Goal: Information Seeking & Learning: Find specific fact

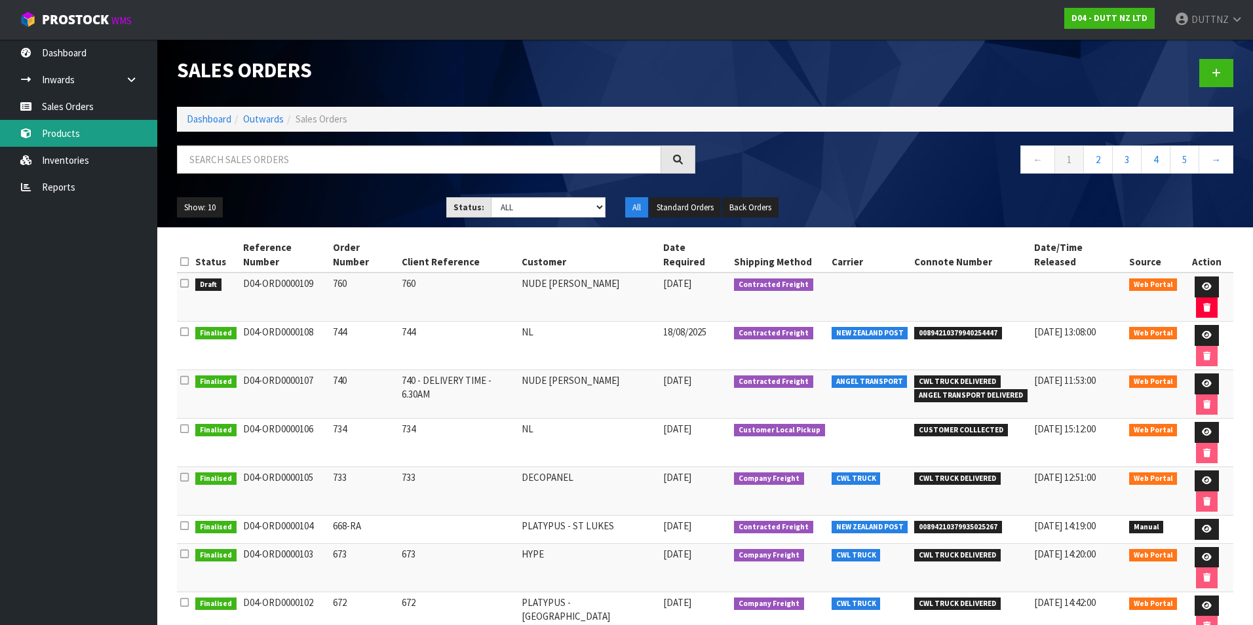
click at [82, 128] on link "Products" at bounding box center [78, 133] width 157 height 27
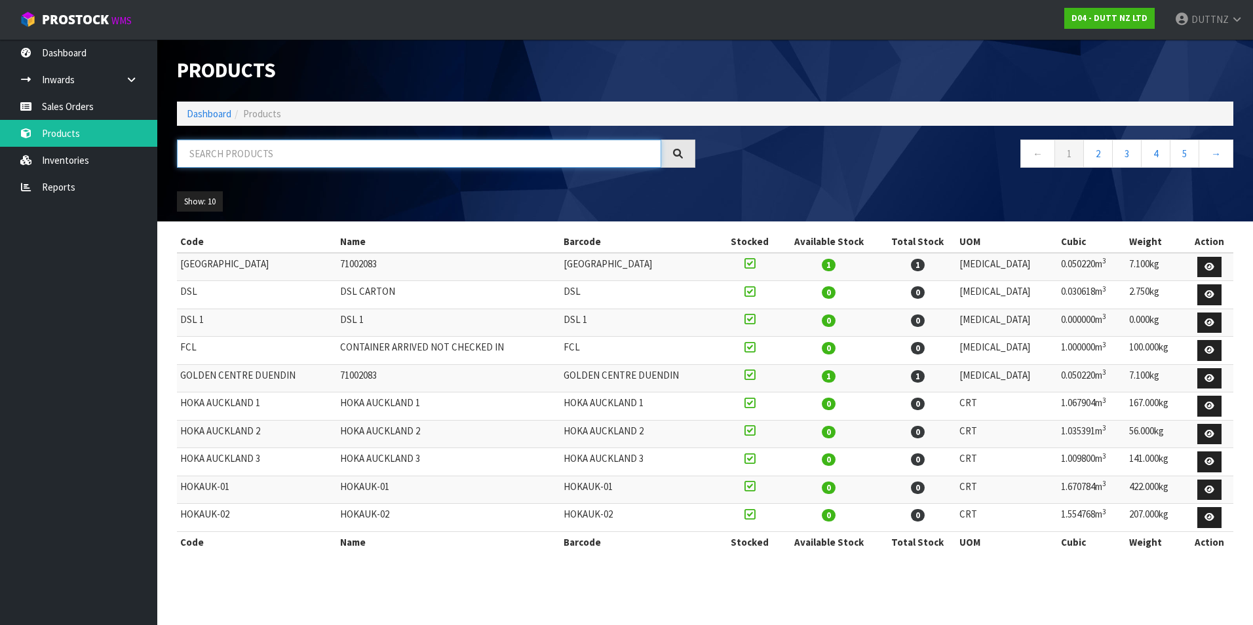
click at [218, 158] on input "text" at bounding box center [419, 154] width 484 height 28
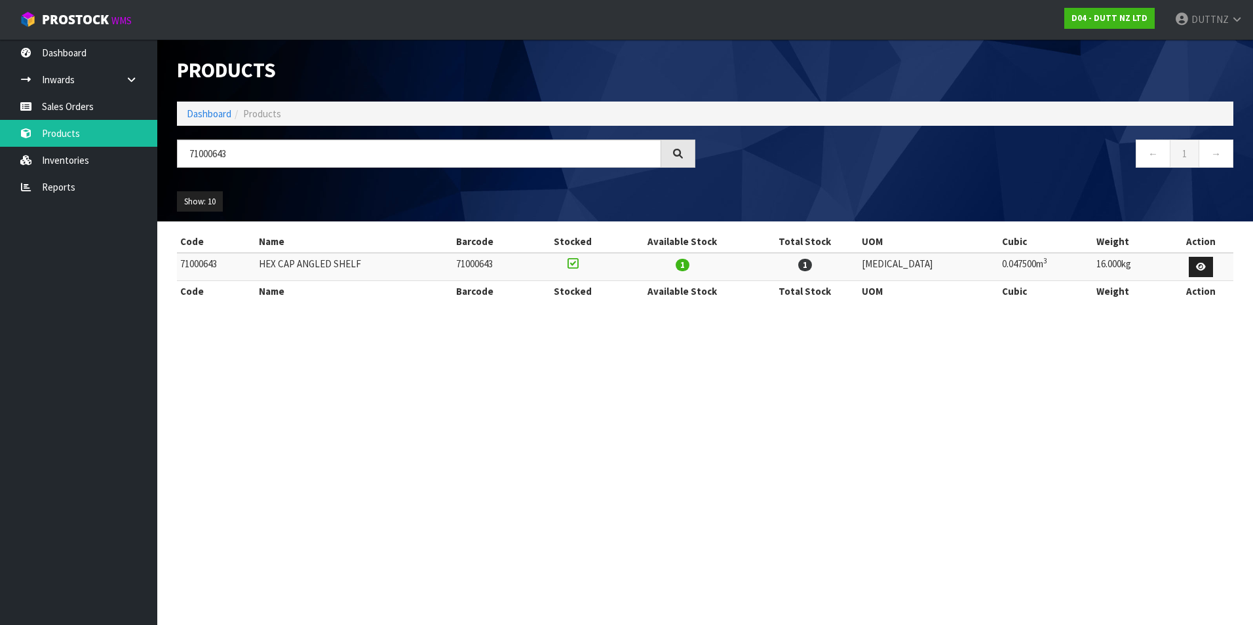
click at [206, 267] on td "71000643" at bounding box center [216, 267] width 79 height 28
copy td "71000643"
click at [328, 263] on td "HEX CAP ANGLED SHELF" at bounding box center [354, 267] width 197 height 28
drag, startPoint x: 328, startPoint y: 263, endPoint x: 379, endPoint y: 261, distance: 50.5
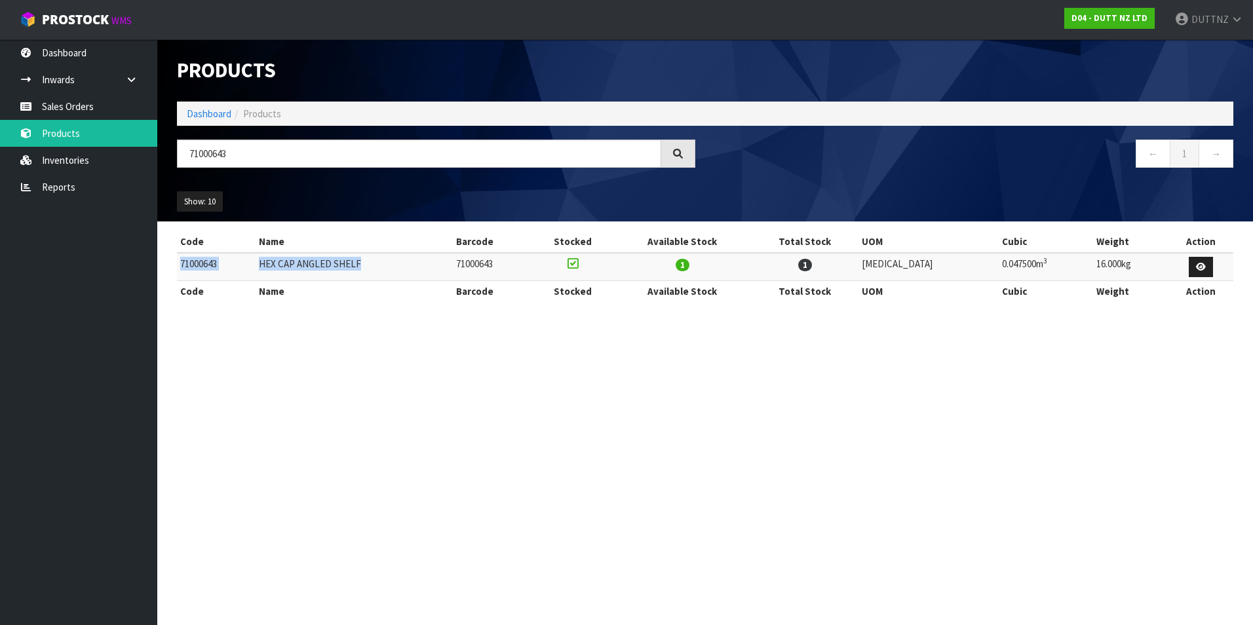
click at [379, 261] on td "HEX CAP ANGLED SHELF" at bounding box center [354, 267] width 197 height 28
copy tr "71000643 HEX CAP ANGLED SHELF"
click at [288, 161] on input "71000643" at bounding box center [419, 154] width 484 height 28
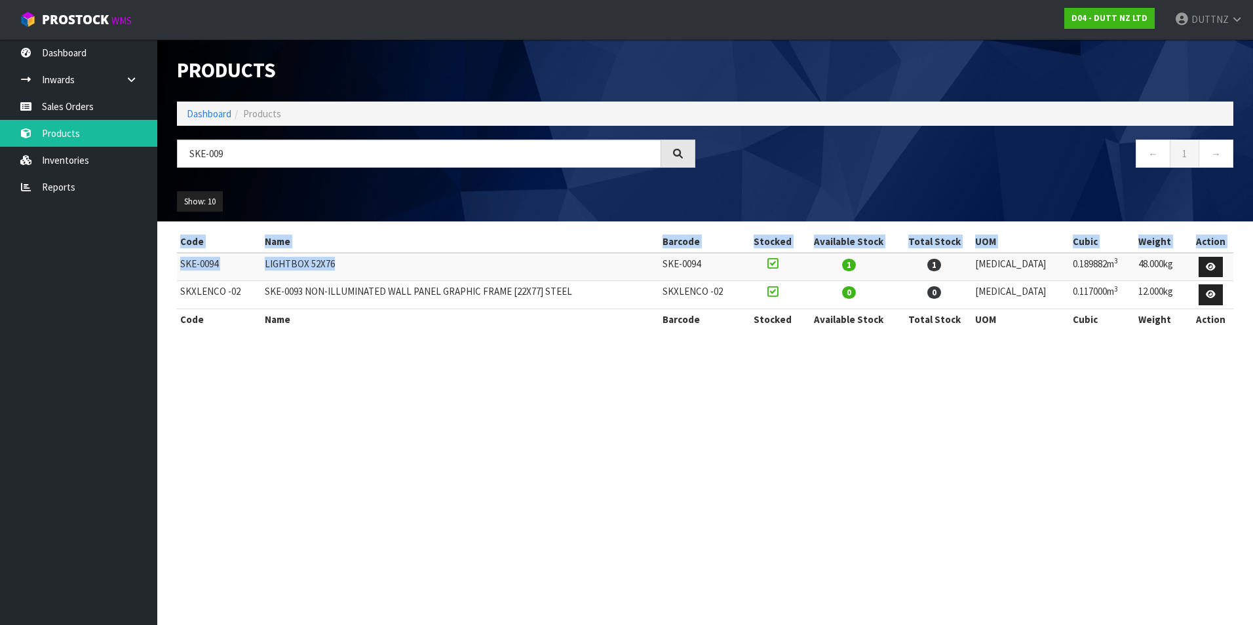
drag, startPoint x: 310, startPoint y: 263, endPoint x: 176, endPoint y: 263, distance: 134.4
click at [176, 263] on div "Code Name Barcode Stocked Available Stock Total Stock UOM Cubic Weight Action S…" at bounding box center [705, 287] width 1076 height 112
click at [180, 263] on td "SKE-0094" at bounding box center [219, 267] width 85 height 28
copy tr "SKE-0094 LIGHTBOX 52X76"
click at [1150, 398] on section "Products Import Products Drop file here to import csv template Dashboard Produc…" at bounding box center [626, 312] width 1253 height 625
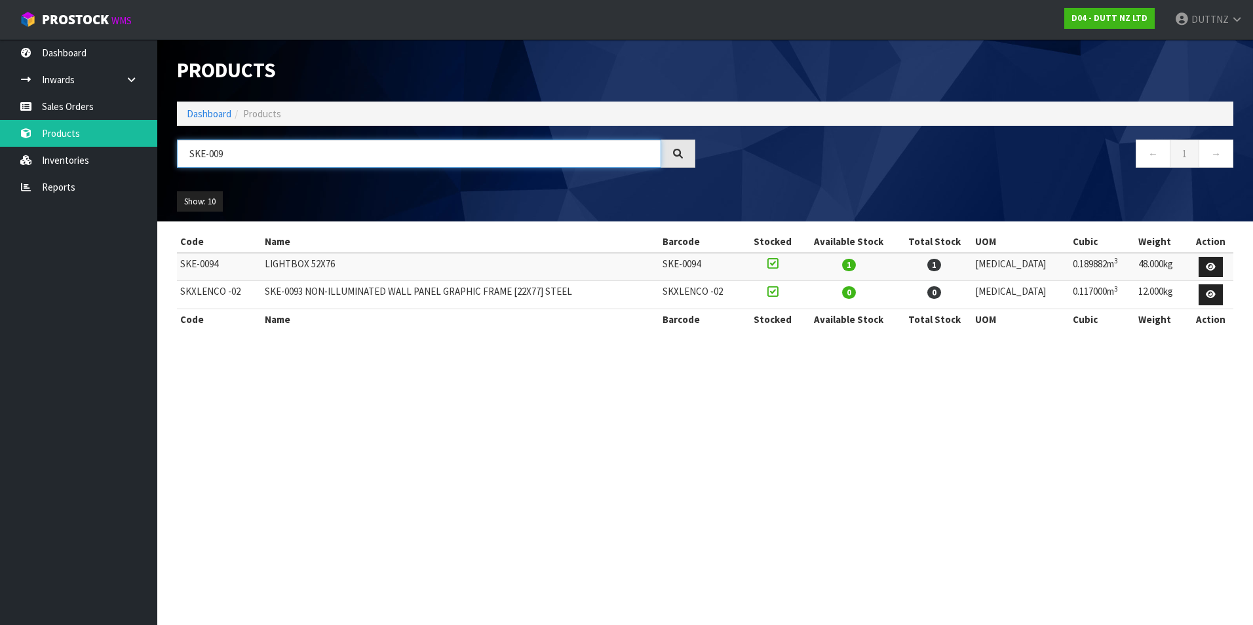
click at [259, 155] on input "SKE-009" at bounding box center [419, 154] width 484 height 28
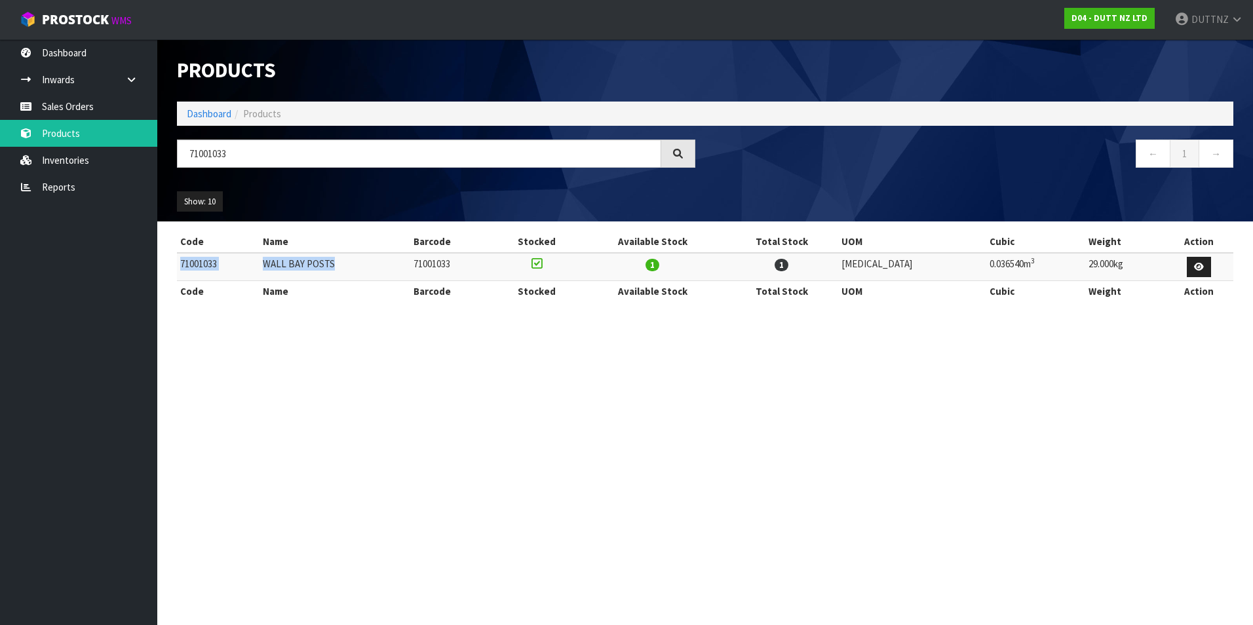
drag, startPoint x: 355, startPoint y: 261, endPoint x: 178, endPoint y: 274, distance: 177.4
click at [178, 274] on tr "71001033 WALL BAY POSTS 71001033 1 1 [MEDICAL_DATA] 0.036540m 3 29.000kg" at bounding box center [705, 267] width 1056 height 28
copy tr "71001033 WALL BAY POSTS"
click at [270, 155] on input "71001033" at bounding box center [419, 154] width 484 height 28
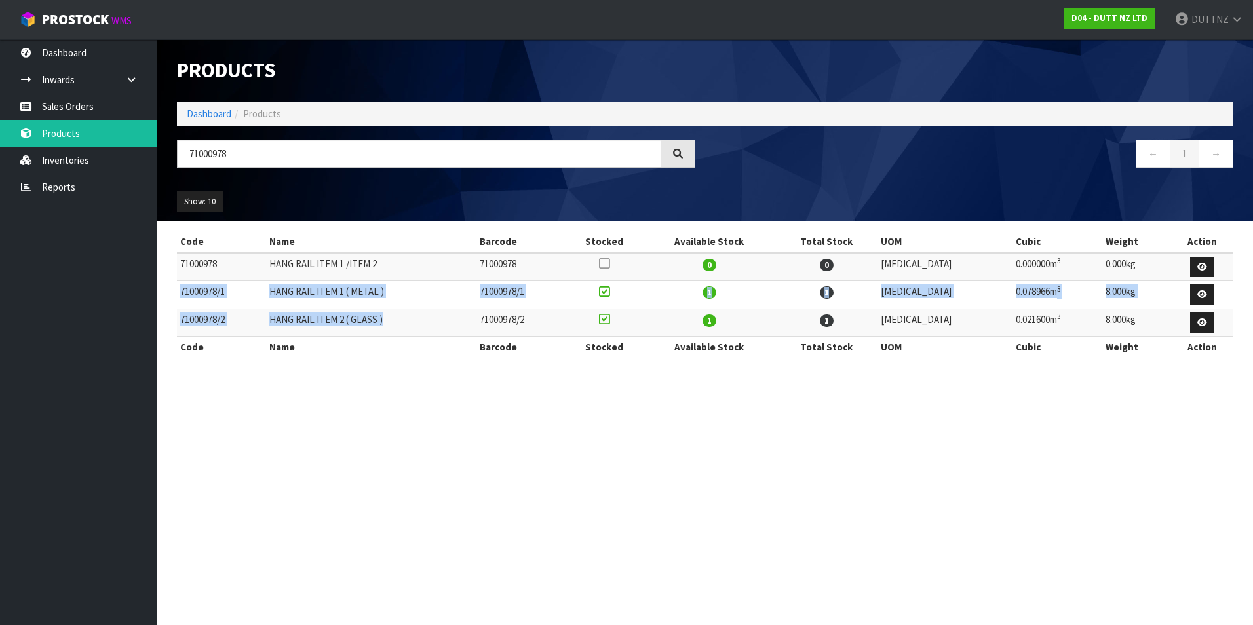
drag, startPoint x: 412, startPoint y: 323, endPoint x: 178, endPoint y: 292, distance: 235.3
click at [178, 292] on tbody "71000978 HANG RAIL ITEM 1 /ITEM 2 71000978 0 0 [MEDICAL_DATA] 0.000000m 3 0.000…" at bounding box center [705, 295] width 1056 height 84
drag, startPoint x: 178, startPoint y: 292, endPoint x: 241, endPoint y: 295, distance: 63.0
click at [199, 292] on td "71000978/1" at bounding box center [221, 295] width 89 height 28
drag, startPoint x: 403, startPoint y: 293, endPoint x: 180, endPoint y: 295, distance: 223.5
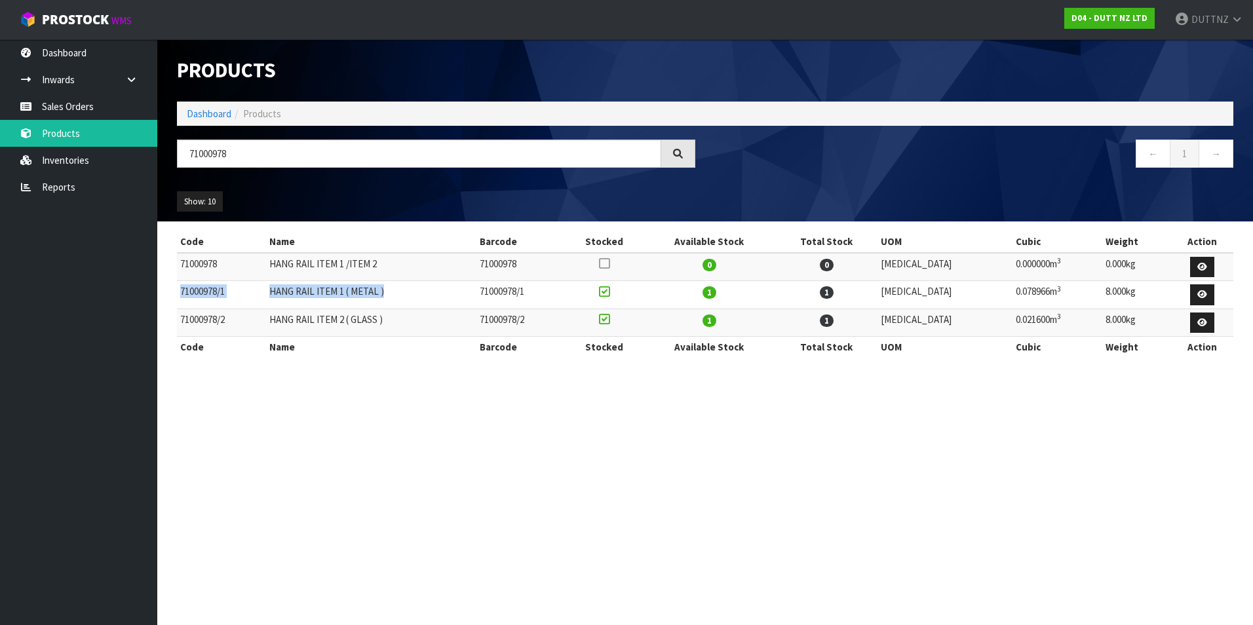
click at [180, 295] on tr "71000978/1 HANG RAIL ITEM 1 ( METAL ) 71000978/1 1 1 [MEDICAL_DATA] 0.078966m 3…" at bounding box center [705, 295] width 1056 height 28
copy tr "71000978/1 HANG RAIL ITEM 1 ( METAL )"
drag, startPoint x: 397, startPoint y: 320, endPoint x: 182, endPoint y: 324, distance: 214.3
click at [182, 324] on tr "71000978/2 HANG RAIL ITEM 2 ( GLASS ) 71000978/2 1 1 [MEDICAL_DATA] 0.021600m 3…" at bounding box center [705, 323] width 1056 height 28
copy tr "71000978/2 HANG RAIL ITEM 2 ( GLASS )"
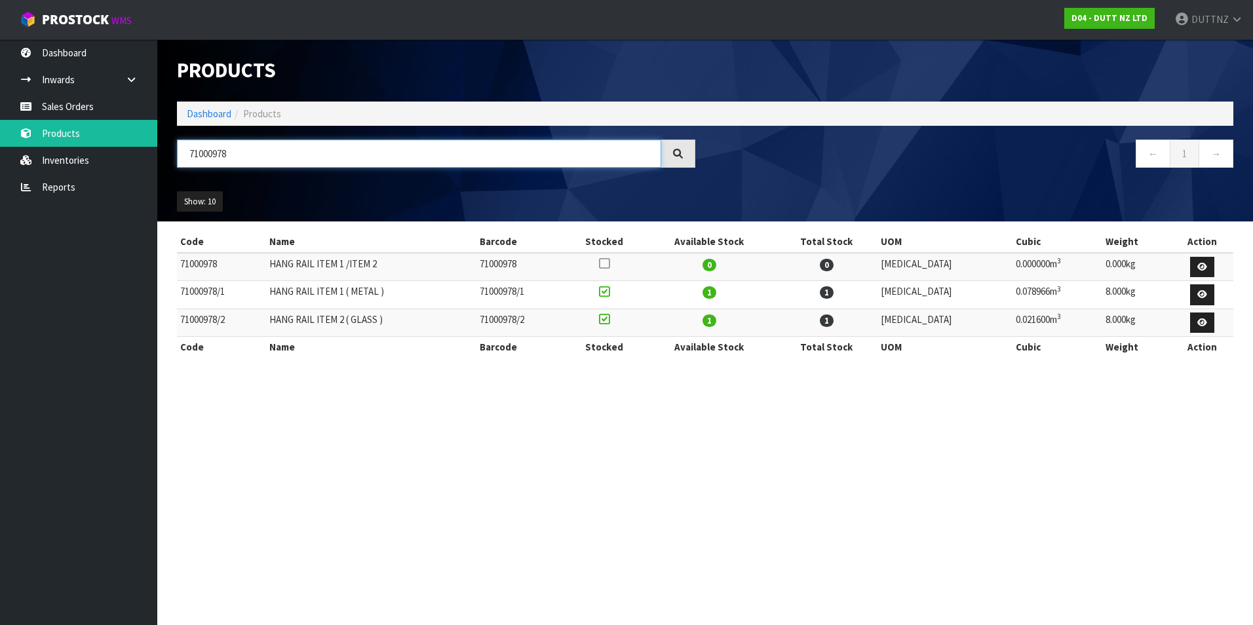
click at [257, 140] on input "71000978" at bounding box center [419, 154] width 484 height 28
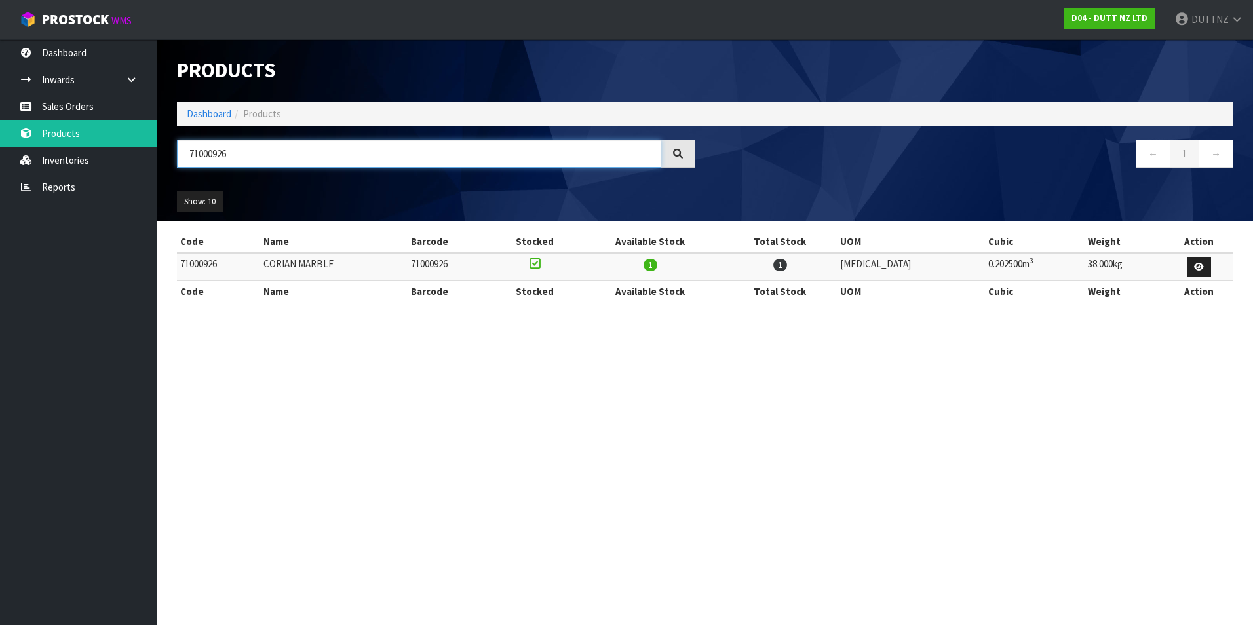
type input "71000926"
drag, startPoint x: 227, startPoint y: 263, endPoint x: 178, endPoint y: 264, distance: 49.2
click at [178, 264] on td "71000926" at bounding box center [218, 267] width 83 height 28
drag, startPoint x: 350, startPoint y: 265, endPoint x: 178, endPoint y: 270, distance: 172.4
click at [178, 270] on tr "71000926 CORIAN MARBLE 71000926 1 1 [MEDICAL_DATA] 0.202500m 3 38.000kg" at bounding box center [705, 267] width 1056 height 28
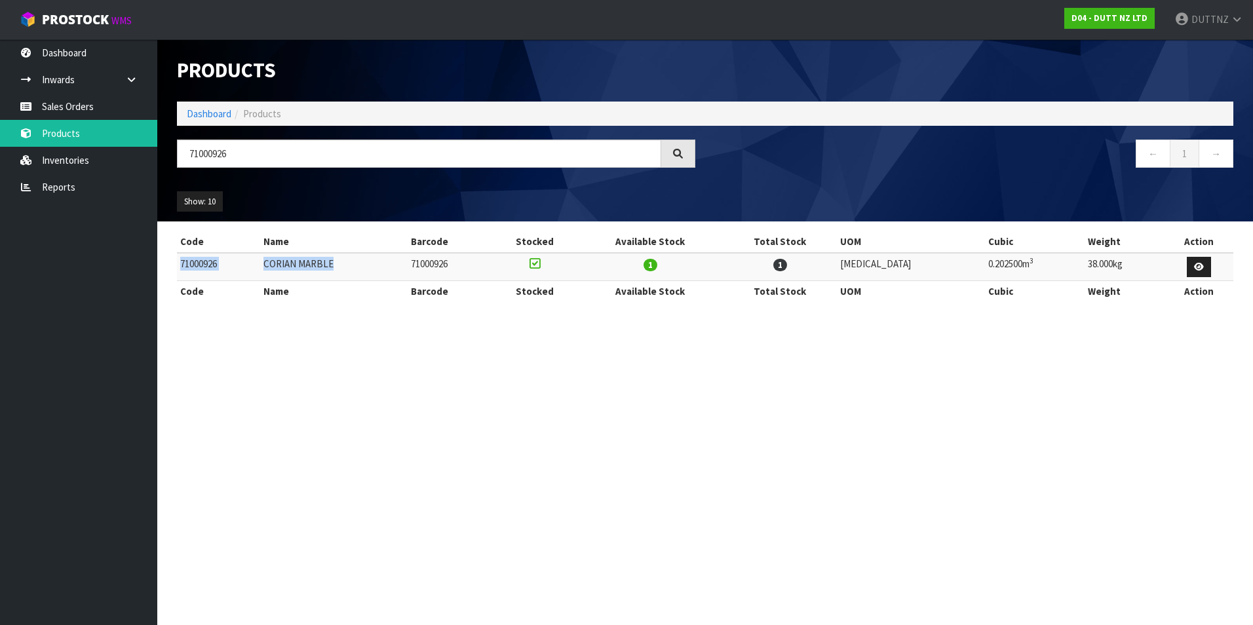
copy tr "71000926 CORIAN MARBLE"
